Goal: Task Accomplishment & Management: Complete application form

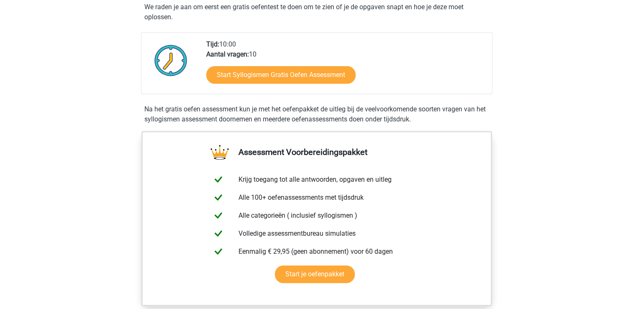
scroll to position [177, 0]
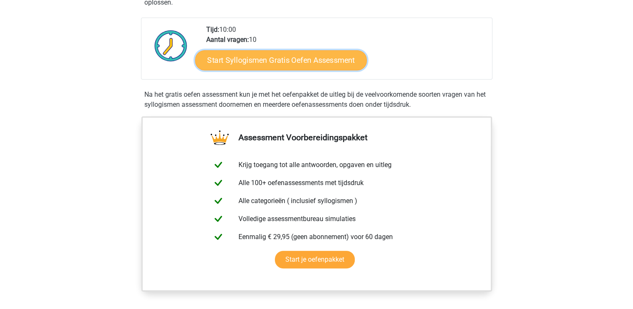
click at [301, 58] on link "Start Syllogismen Gratis Oefen Assessment" at bounding box center [281, 60] width 172 height 20
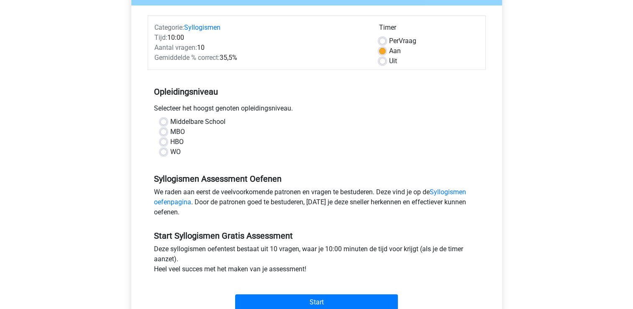
scroll to position [94, 0]
click at [168, 137] on div "HBO" at bounding box center [316, 141] width 313 height 10
click at [170, 141] on label "HBO" at bounding box center [176, 141] width 13 height 10
click at [163, 141] on input "HBO" at bounding box center [163, 140] width 7 height 8
radio input "true"
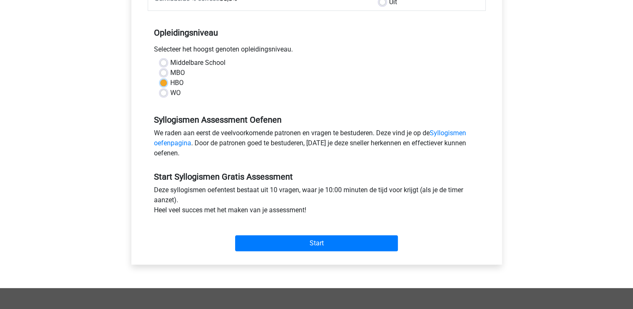
scroll to position [167, 0]
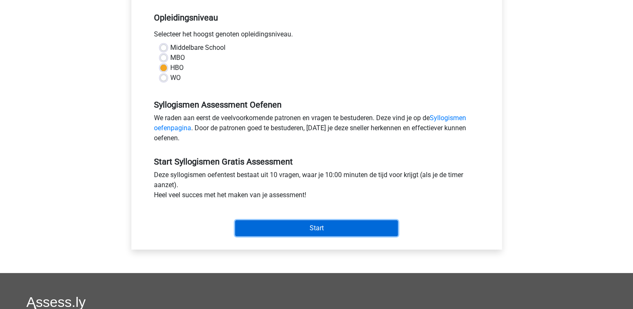
click at [304, 225] on input "Start" at bounding box center [316, 228] width 163 height 16
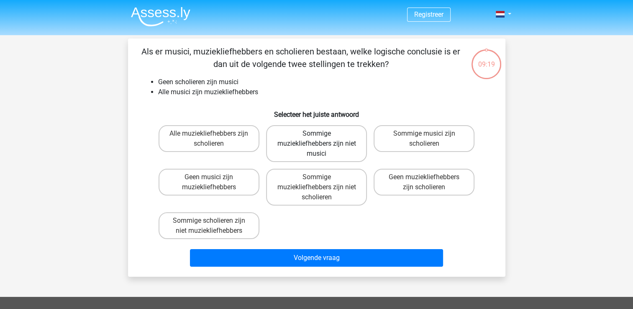
click at [322, 141] on label "Sommige muziekliefhebbers zijn niet musici" at bounding box center [316, 143] width 101 height 37
click at [322, 139] on input "Sommige muziekliefhebbers zijn niet musici" at bounding box center [318, 135] width 5 height 5
radio input "true"
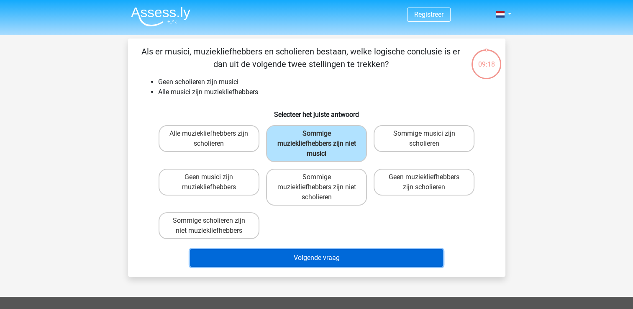
click at [345, 257] on button "Volgende vraag" at bounding box center [316, 258] width 253 height 18
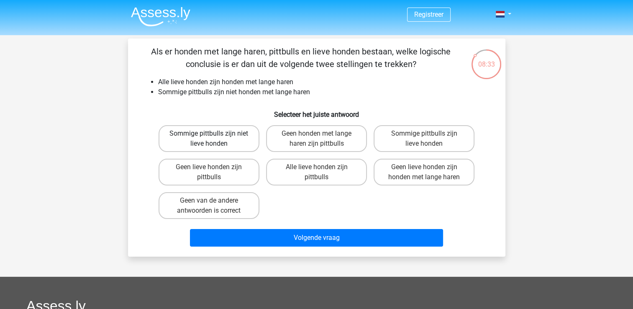
click at [214, 131] on label "Sommige pittbulls zijn niet lieve honden" at bounding box center [208, 138] width 101 height 27
click at [214, 133] on input "Sommige pittbulls zijn niet lieve honden" at bounding box center [211, 135] width 5 height 5
radio input "true"
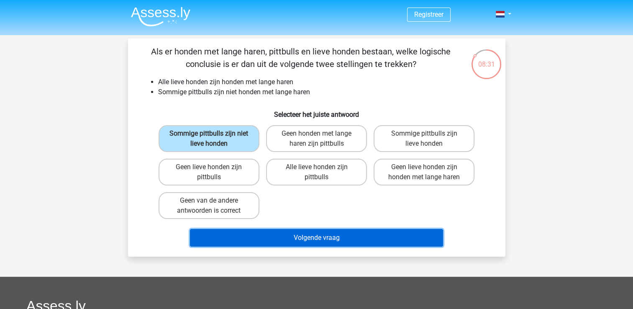
click at [317, 232] on button "Volgende vraag" at bounding box center [316, 238] width 253 height 18
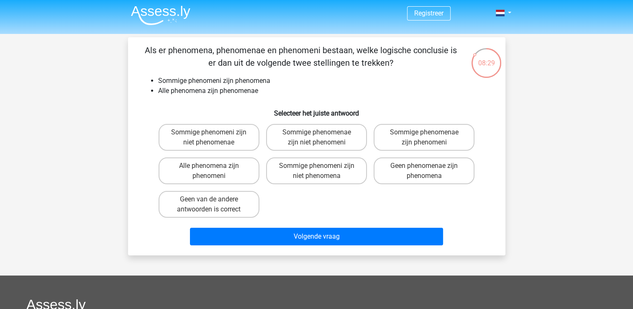
scroll to position [10, 0]
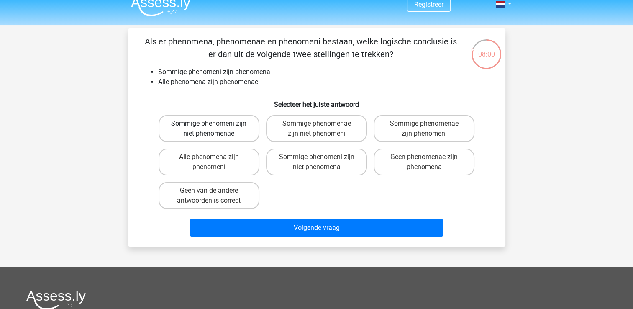
click at [201, 119] on label "Sommige phenomeni zijn niet phenomenae" at bounding box center [208, 128] width 101 height 27
click at [209, 123] on input "Sommige phenomeni zijn niet phenomenae" at bounding box center [211, 125] width 5 height 5
radio input "true"
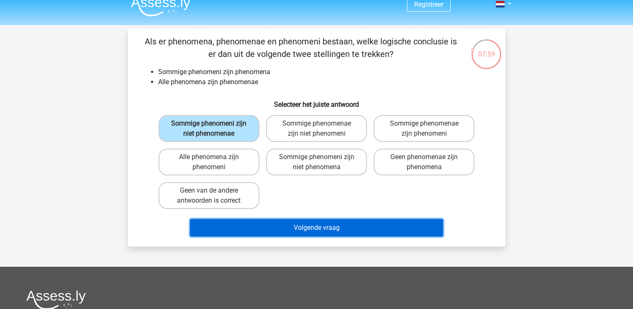
click at [329, 226] on button "Volgende vraag" at bounding box center [316, 228] width 253 height 18
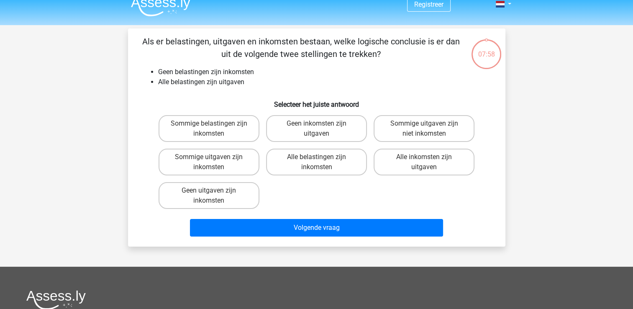
scroll to position [38, 0]
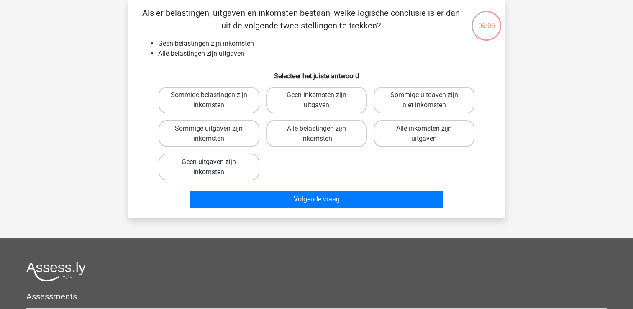
click at [229, 165] on label "Geen uitgaven zijn inkomsten" at bounding box center [208, 166] width 101 height 27
click at [214, 165] on input "Geen uitgaven zijn inkomsten" at bounding box center [211, 164] width 5 height 5
radio input "true"
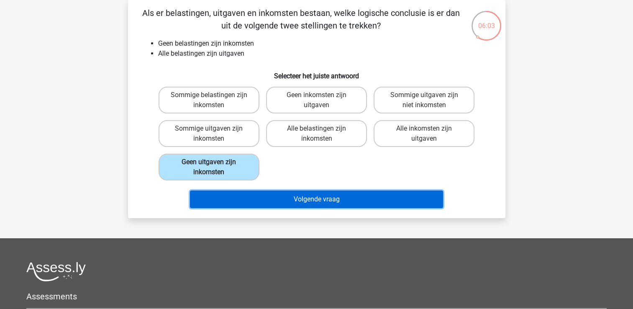
click at [311, 198] on button "Volgende vraag" at bounding box center [316, 199] width 253 height 18
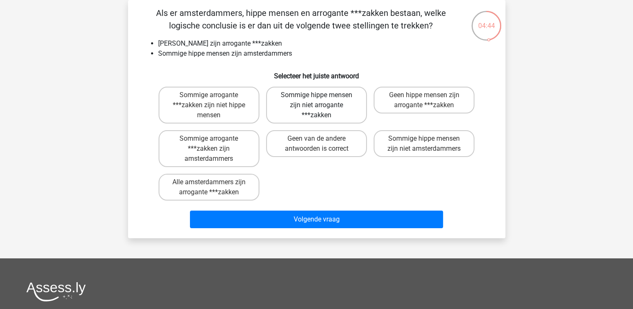
click at [340, 99] on label "Sommige hippe mensen zijn niet arrogante ***zakken" at bounding box center [316, 105] width 101 height 37
click at [322, 99] on input "Sommige hippe mensen zijn niet arrogante ***zakken" at bounding box center [318, 97] width 5 height 5
radio input "true"
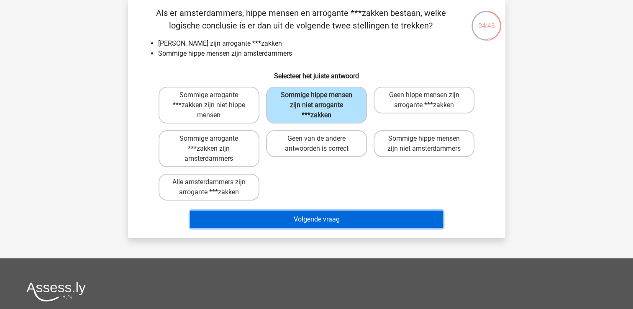
click at [335, 215] on button "Volgende vraag" at bounding box center [316, 219] width 253 height 18
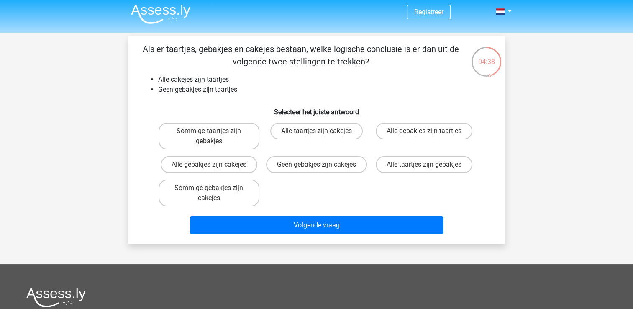
scroll to position [0, 0]
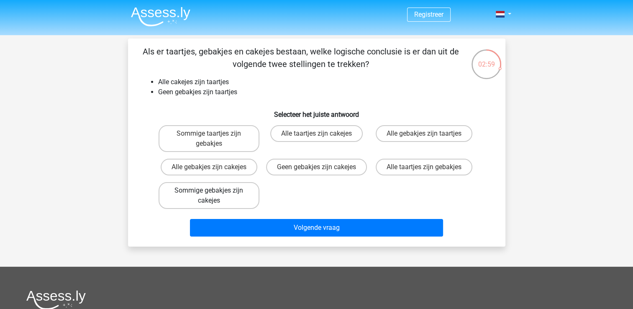
click at [230, 204] on label "Sommige gebakjes zijn cakejes" at bounding box center [208, 195] width 101 height 27
click at [214, 196] on input "Sommige gebakjes zijn cakejes" at bounding box center [211, 192] width 5 height 5
radio input "true"
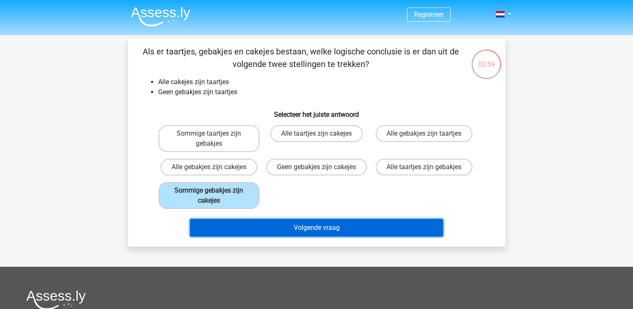
click at [296, 236] on button "Volgende vraag" at bounding box center [316, 228] width 253 height 18
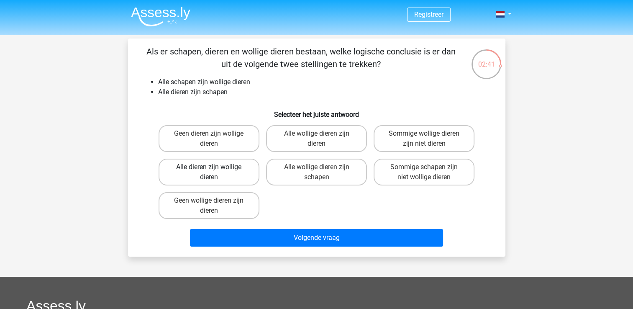
click at [206, 168] on label "Alle dieren zijn wollige dieren" at bounding box center [208, 171] width 101 height 27
click at [209, 168] on input "Alle dieren zijn wollige dieren" at bounding box center [211, 169] width 5 height 5
radio input "true"
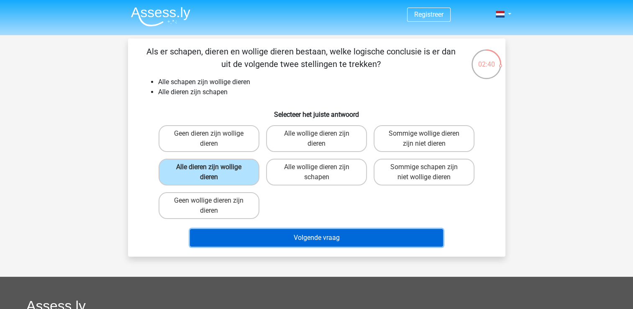
click at [308, 232] on button "Volgende vraag" at bounding box center [316, 238] width 253 height 18
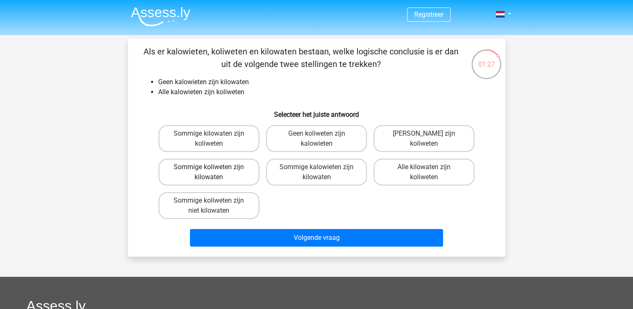
click at [227, 168] on label "Sommige koliweten zijn kilowaten" at bounding box center [208, 171] width 101 height 27
click at [214, 168] on input "Sommige koliweten zijn kilowaten" at bounding box center [211, 169] width 5 height 5
radio input "true"
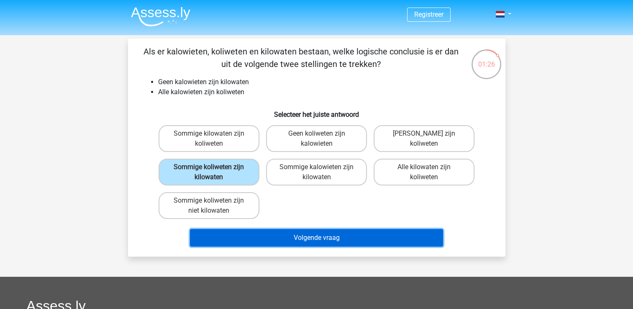
click at [319, 229] on button "Volgende vraag" at bounding box center [316, 238] width 253 height 18
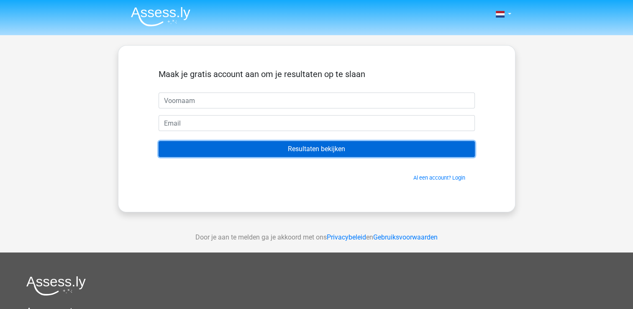
click at [312, 155] on input "Resultaten bekijken" at bounding box center [316, 149] width 316 height 16
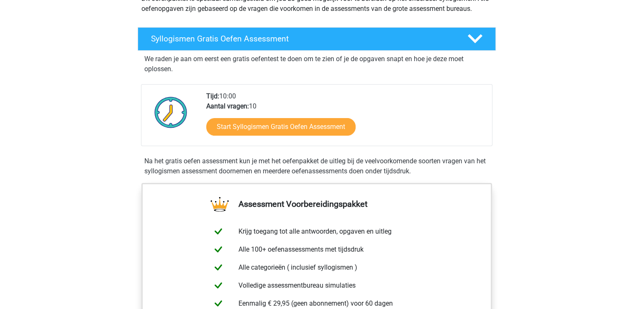
scroll to position [115, 0]
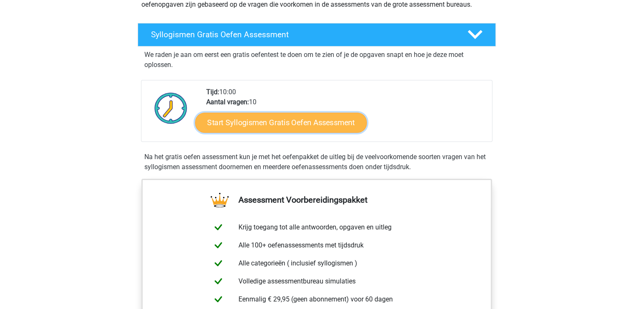
click at [273, 123] on link "Start Syllogismen Gratis Oefen Assessment" at bounding box center [281, 122] width 172 height 20
